Goal: Task Accomplishment & Management: Use online tool/utility

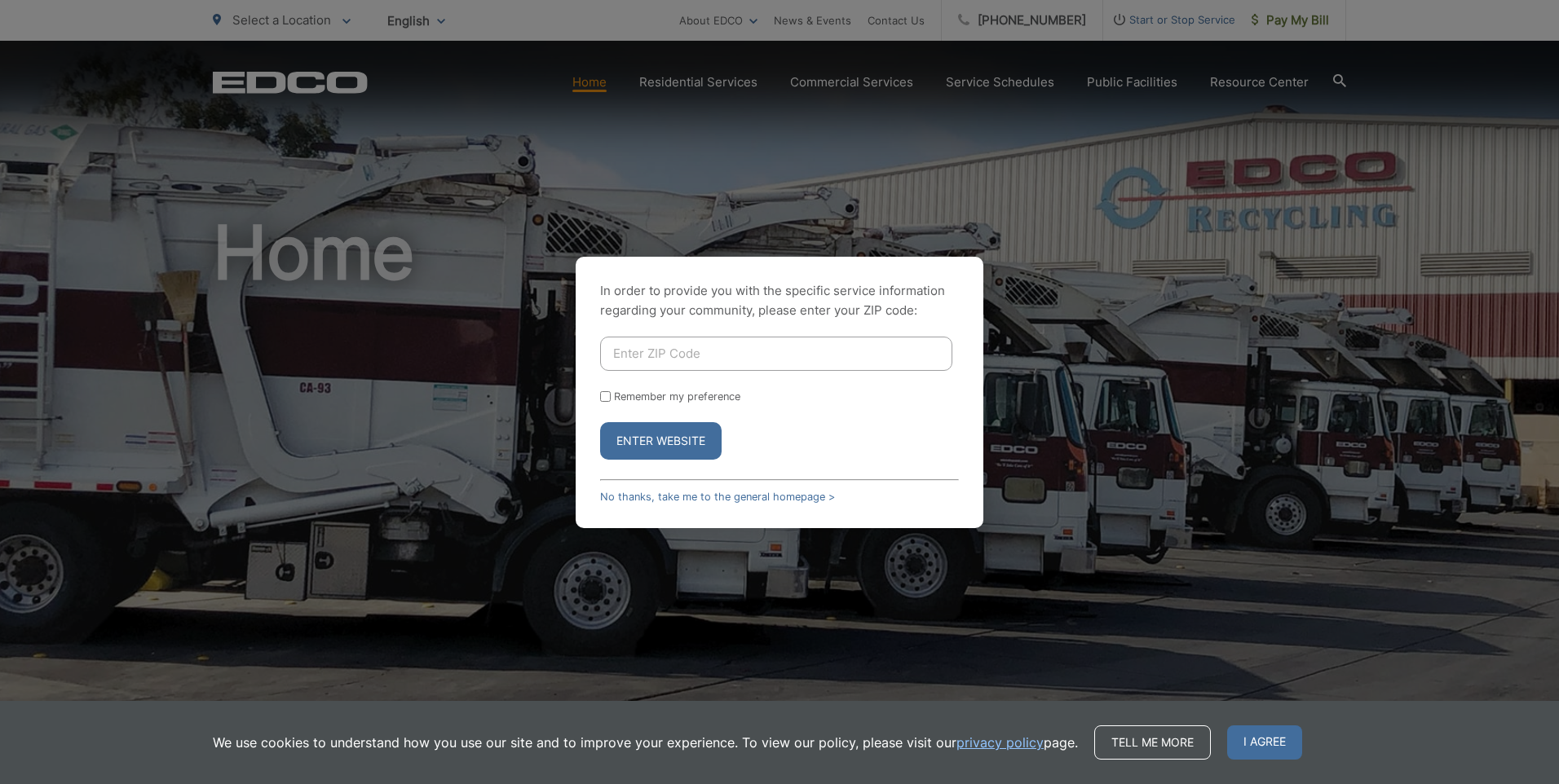
click at [666, 349] on input "Enter ZIP Code" at bounding box center [775, 353] width 352 height 34
type input "92101"
click at [600, 422] on button "Enter Website" at bounding box center [661, 441] width 121 height 37
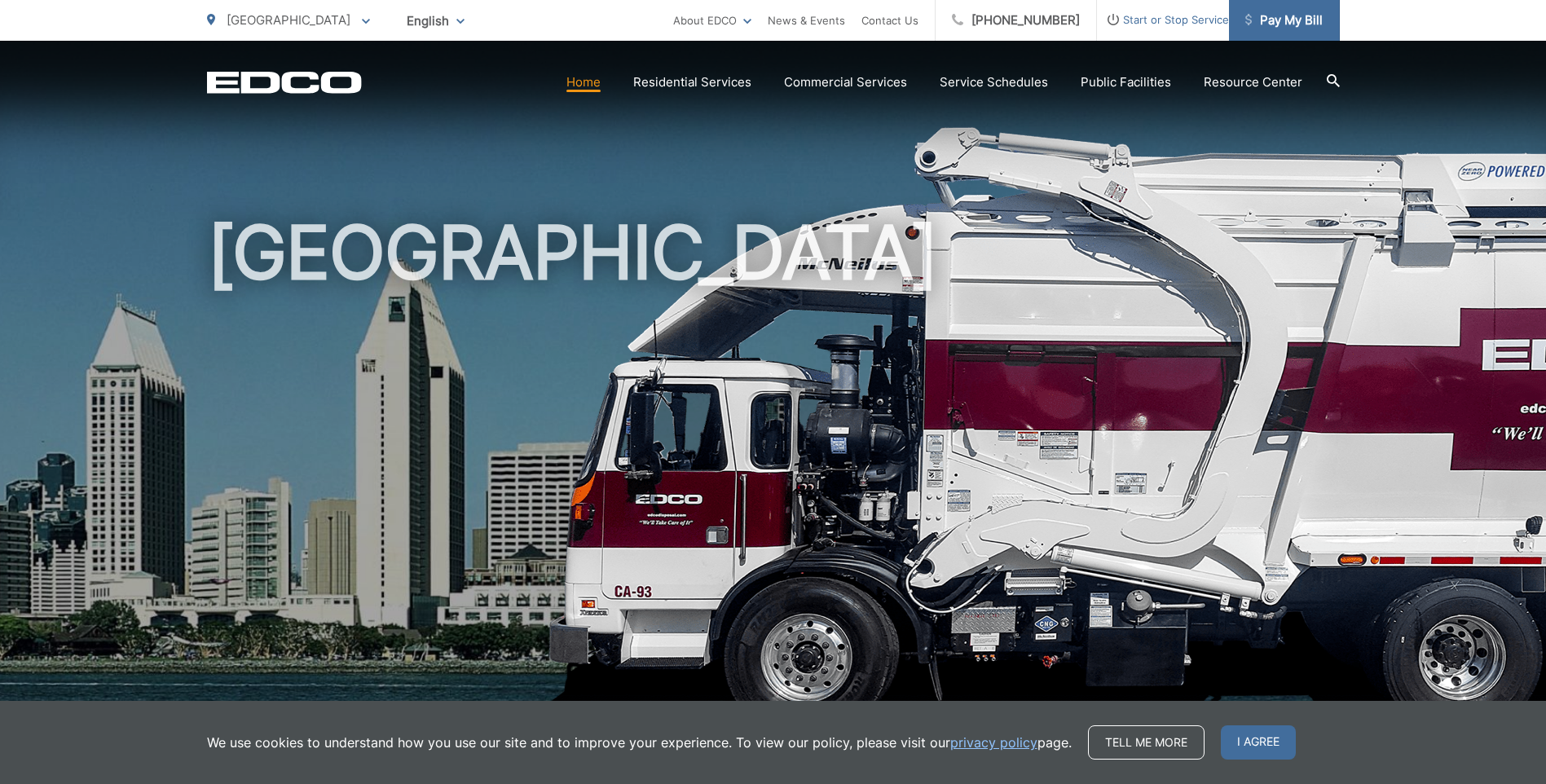
click at [1280, 20] on span "Pay My Bill" at bounding box center [1284, 21] width 77 height 20
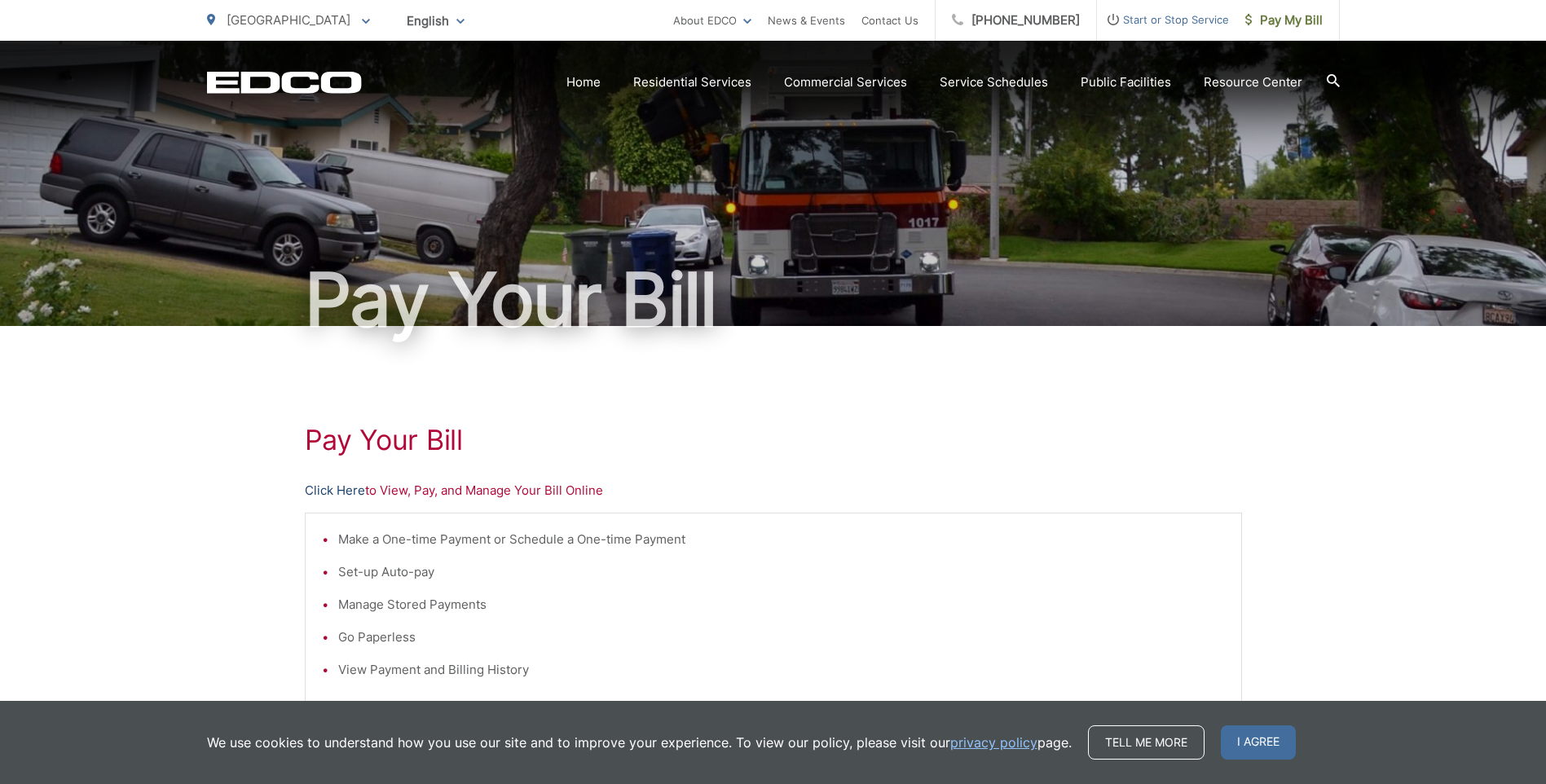
click at [351, 488] on link "Click Here" at bounding box center [335, 491] width 61 height 20
